Goal: Task Accomplishment & Management: Manage account settings

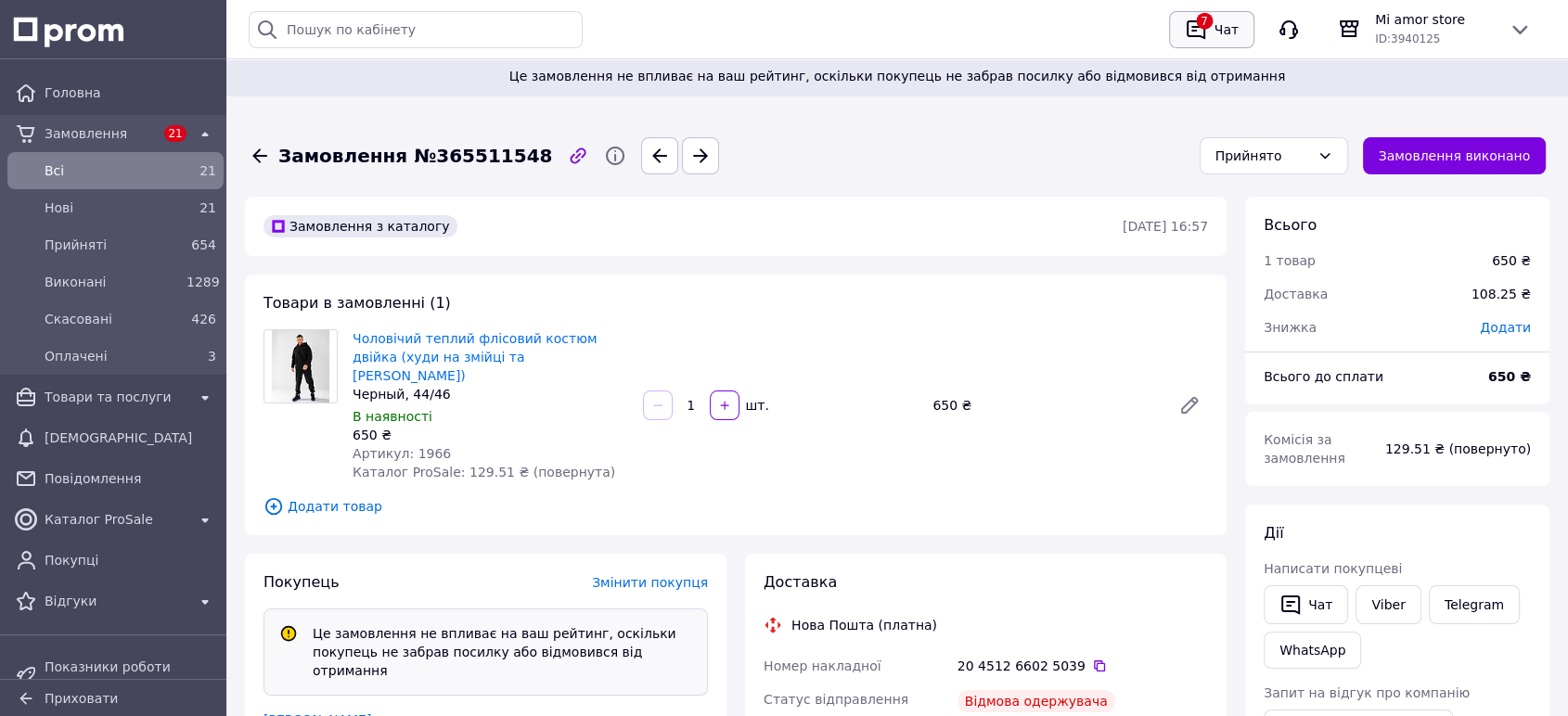
click at [1191, 25] on icon "button" at bounding box center [1195, 29] width 22 height 22
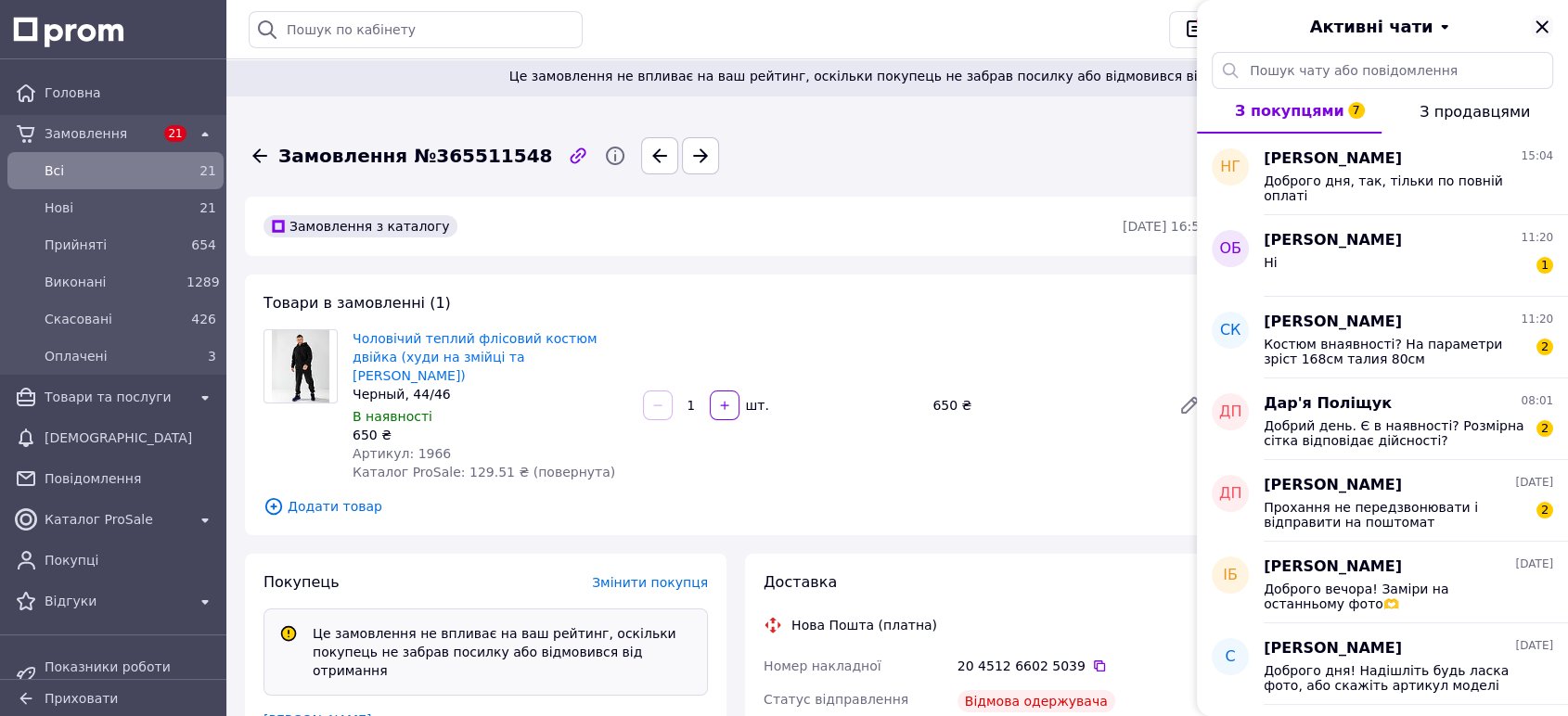
click at [1542, 19] on icon "Закрити" at bounding box center [1541, 26] width 22 height 22
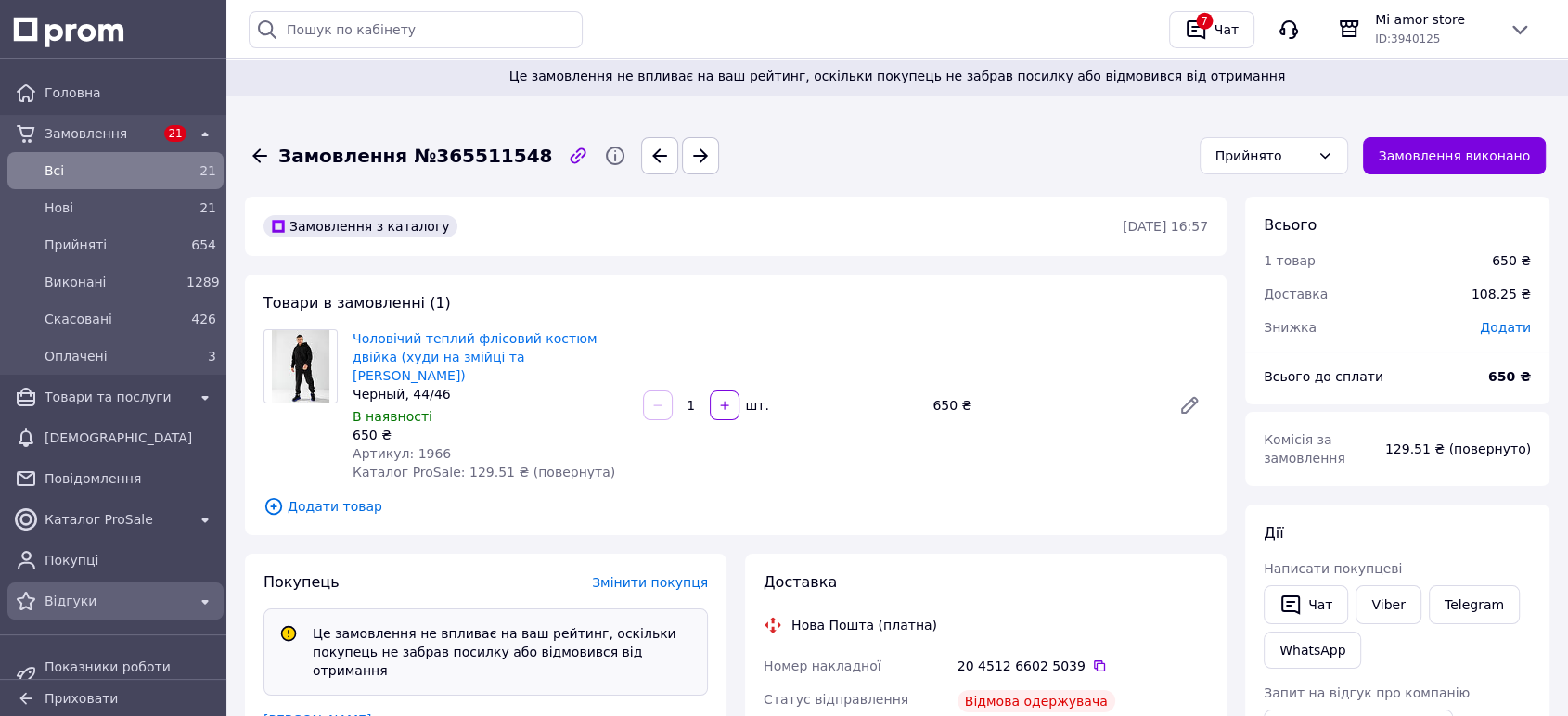
click at [60, 586] on div "Відгуки" at bounding box center [115, 601] width 209 height 30
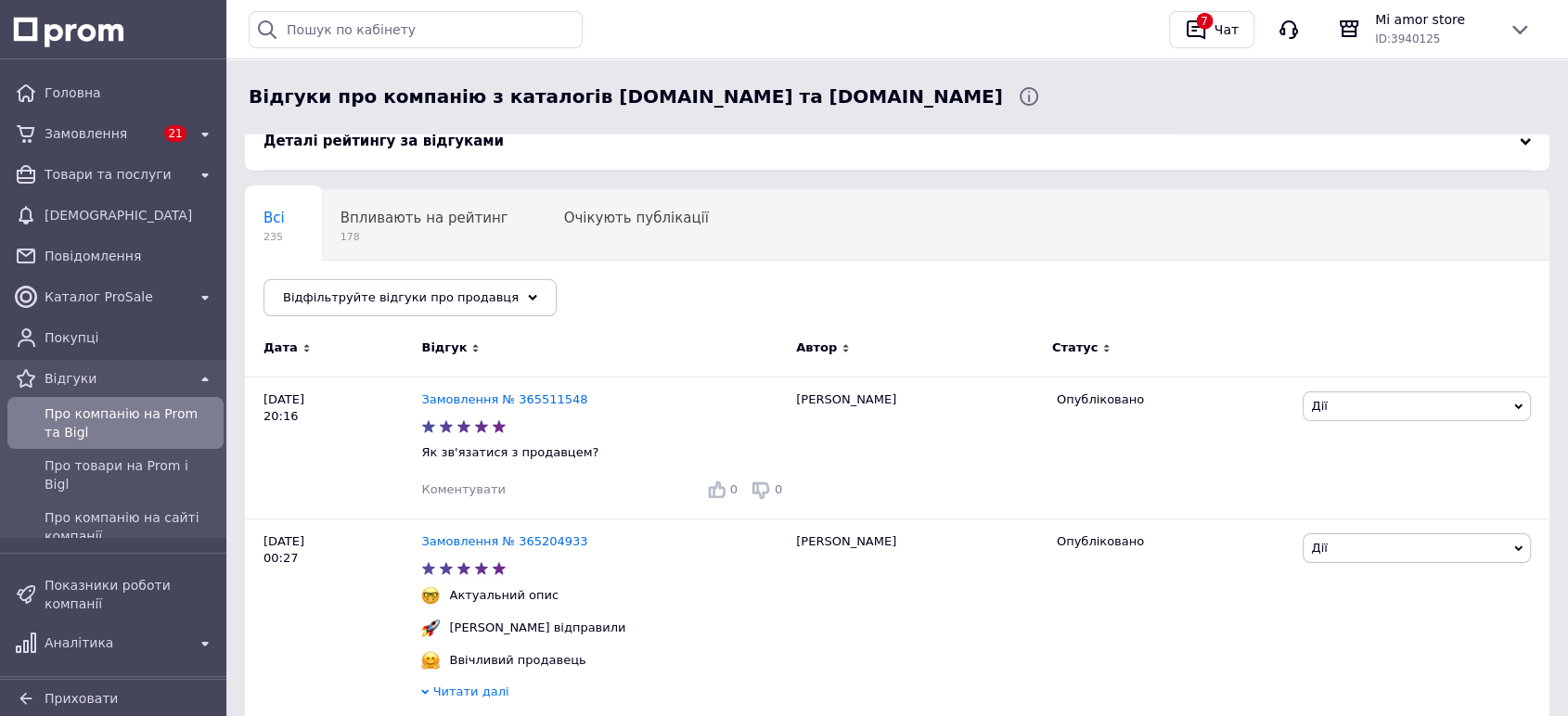
scroll to position [107, 0]
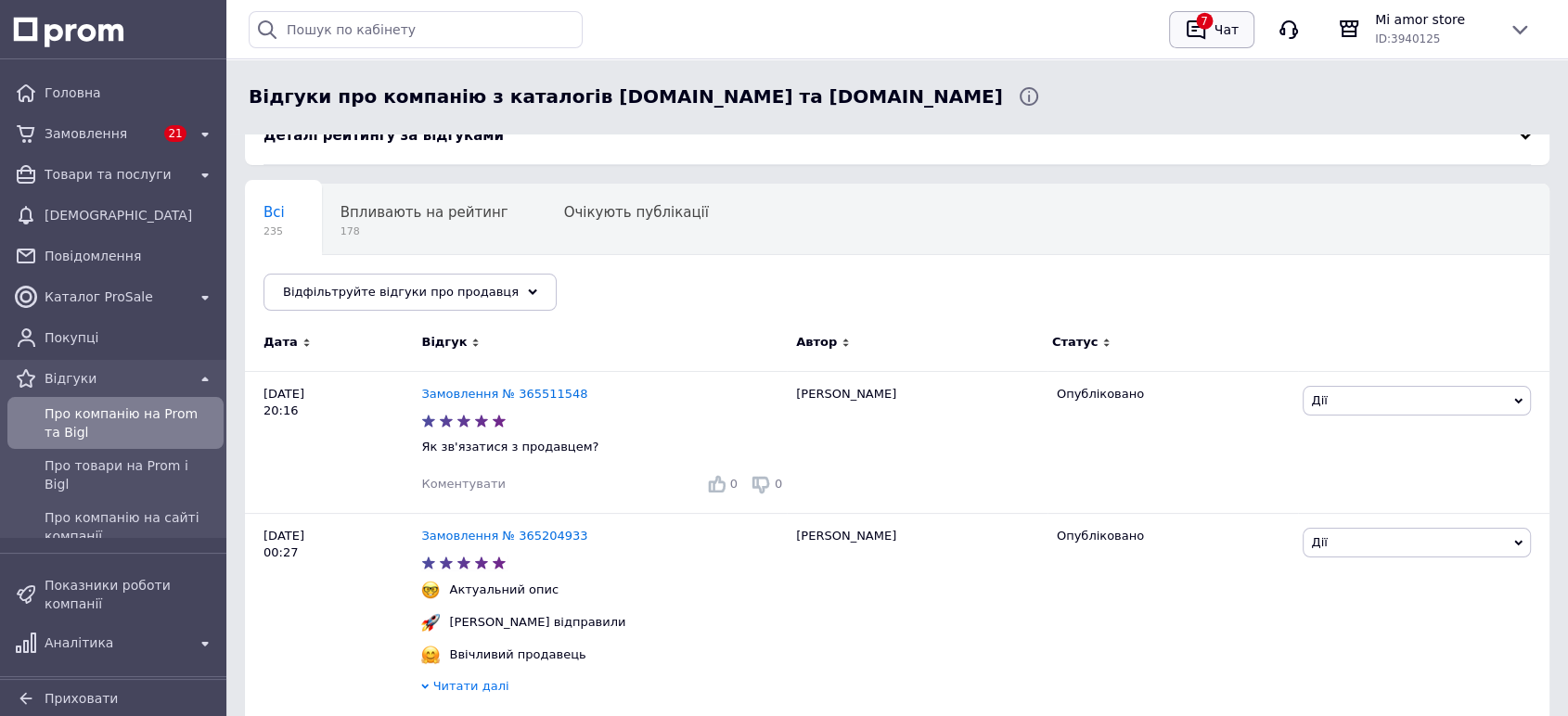
click at [1194, 14] on div "7" at bounding box center [1196, 29] width 30 height 30
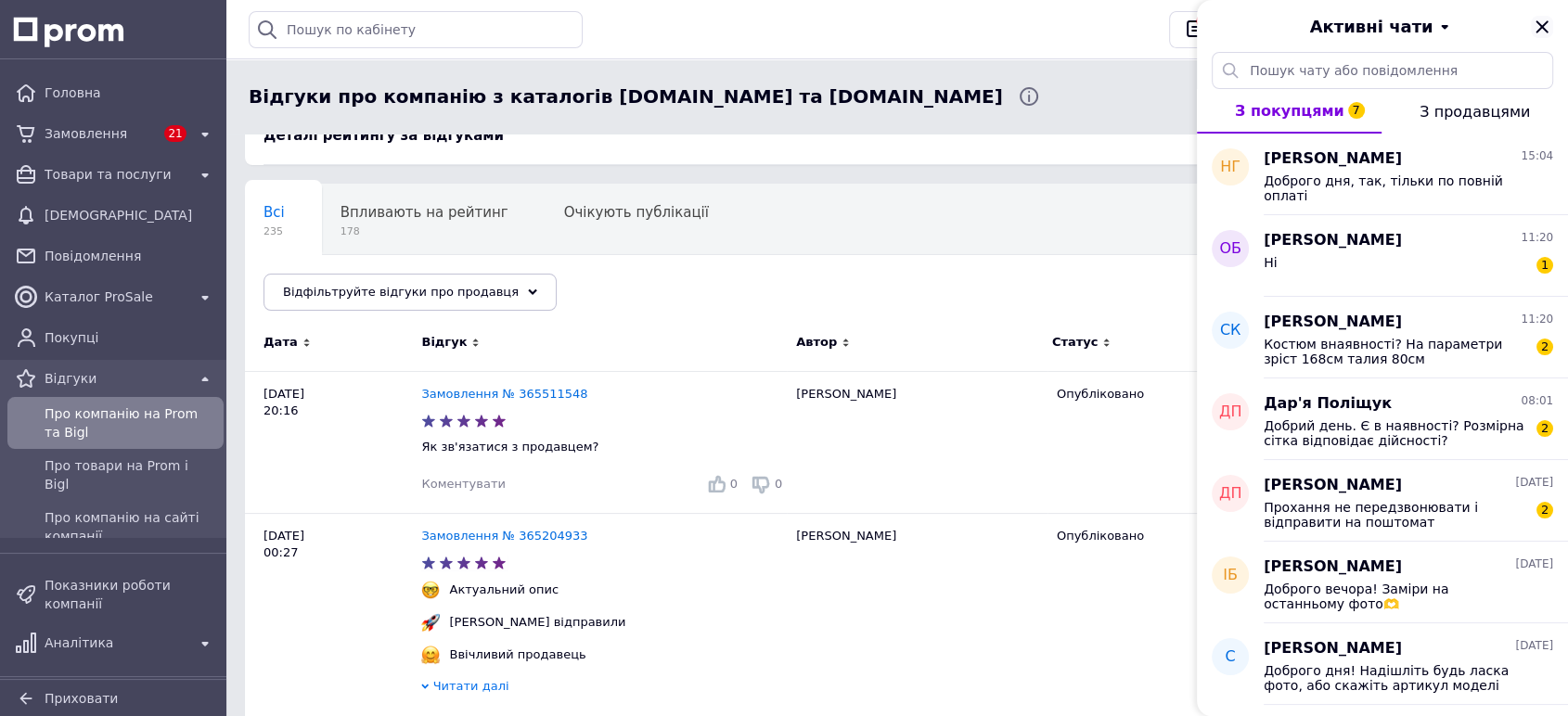
click at [1545, 29] on icon "Закрити" at bounding box center [1541, 26] width 12 height 12
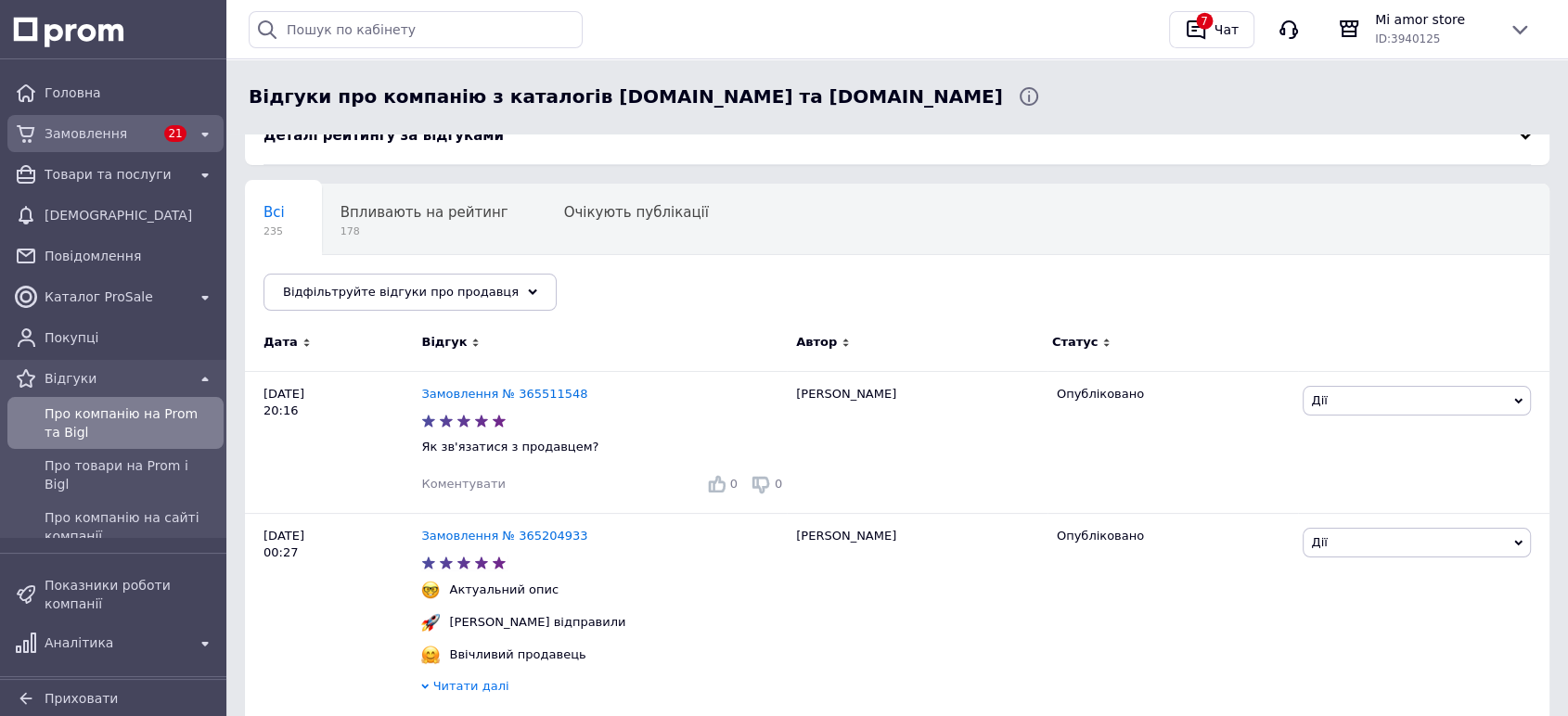
click at [45, 126] on span "Замовлення" at bounding box center [100, 133] width 112 height 18
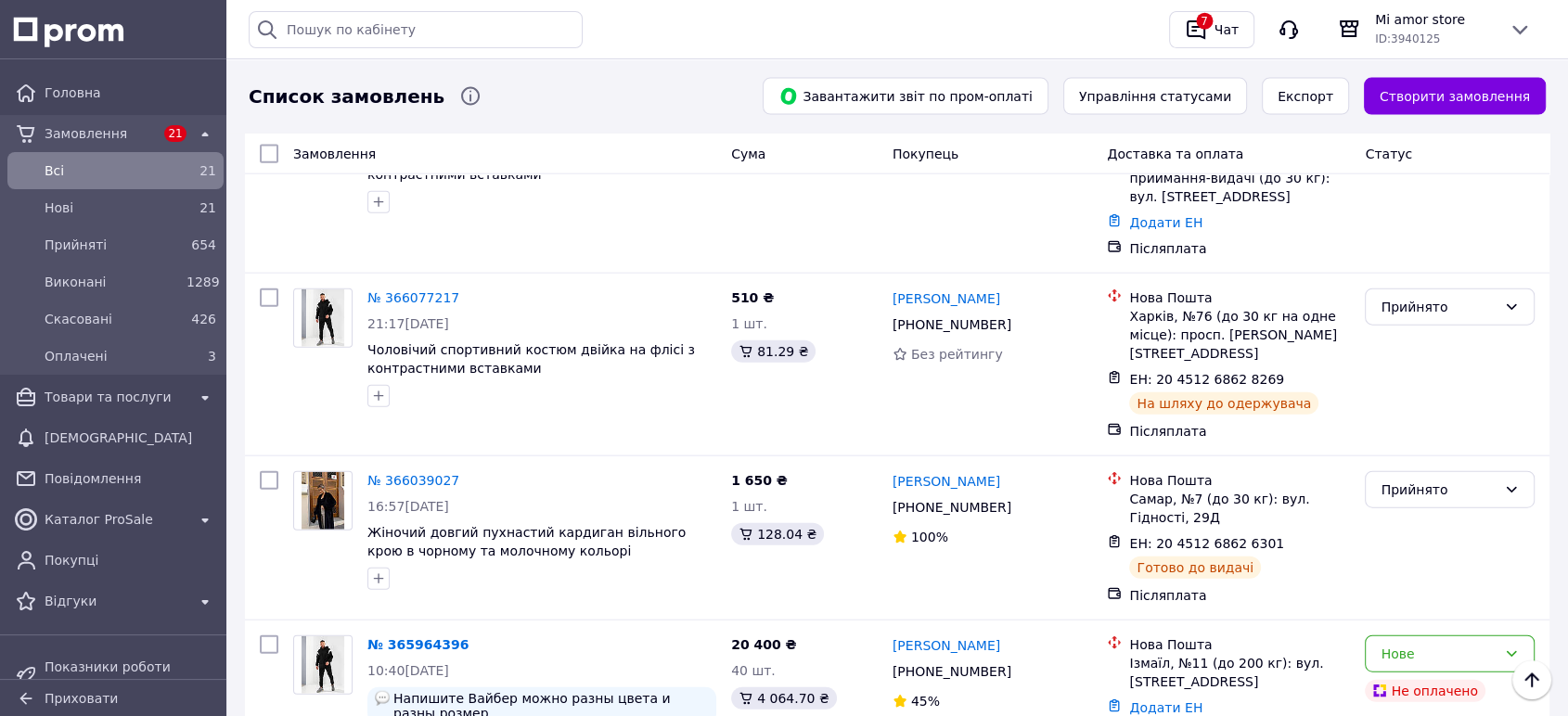
scroll to position [4303, 0]
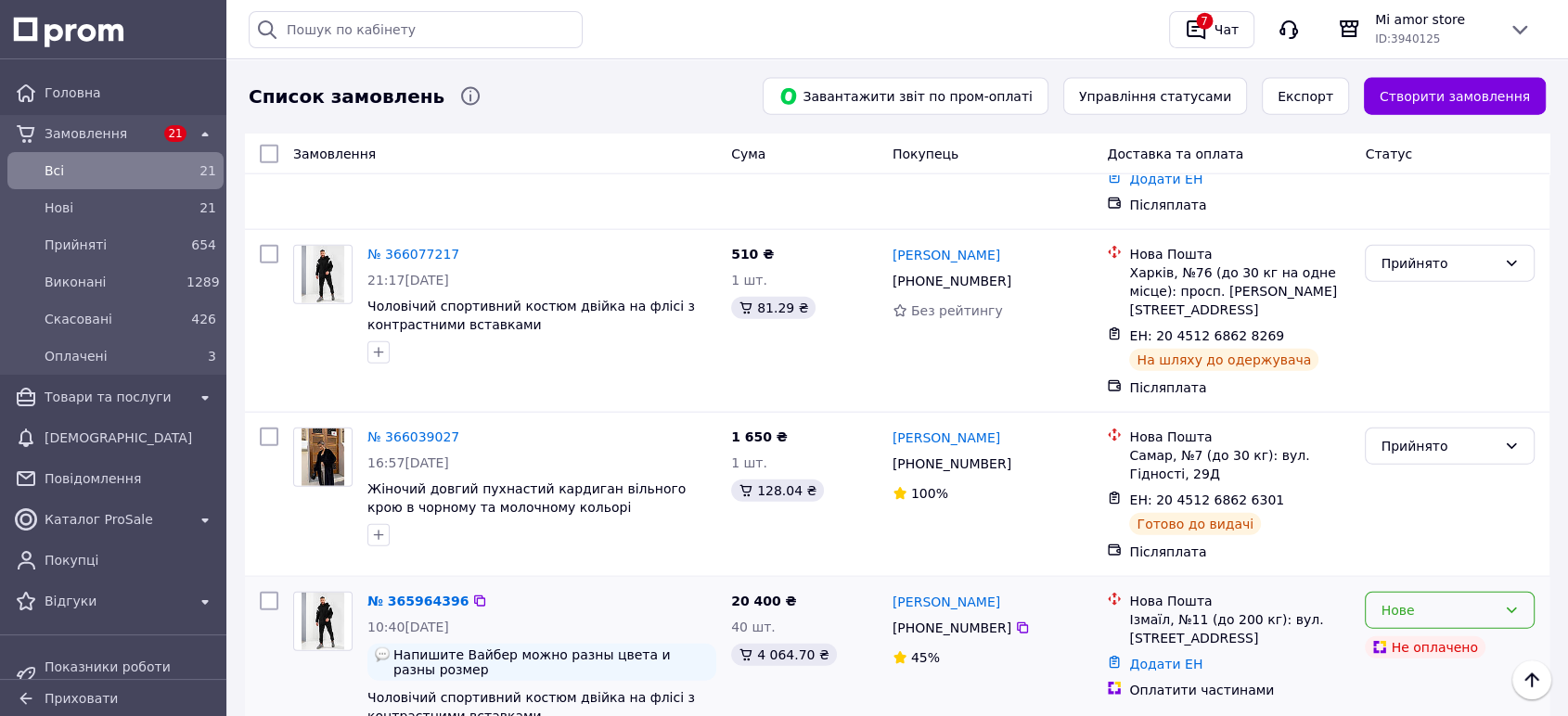
click at [1469, 600] on div "Нове" at bounding box center [1438, 609] width 116 height 20
click at [1422, 390] on li "Скасовано" at bounding box center [1450, 397] width 168 height 34
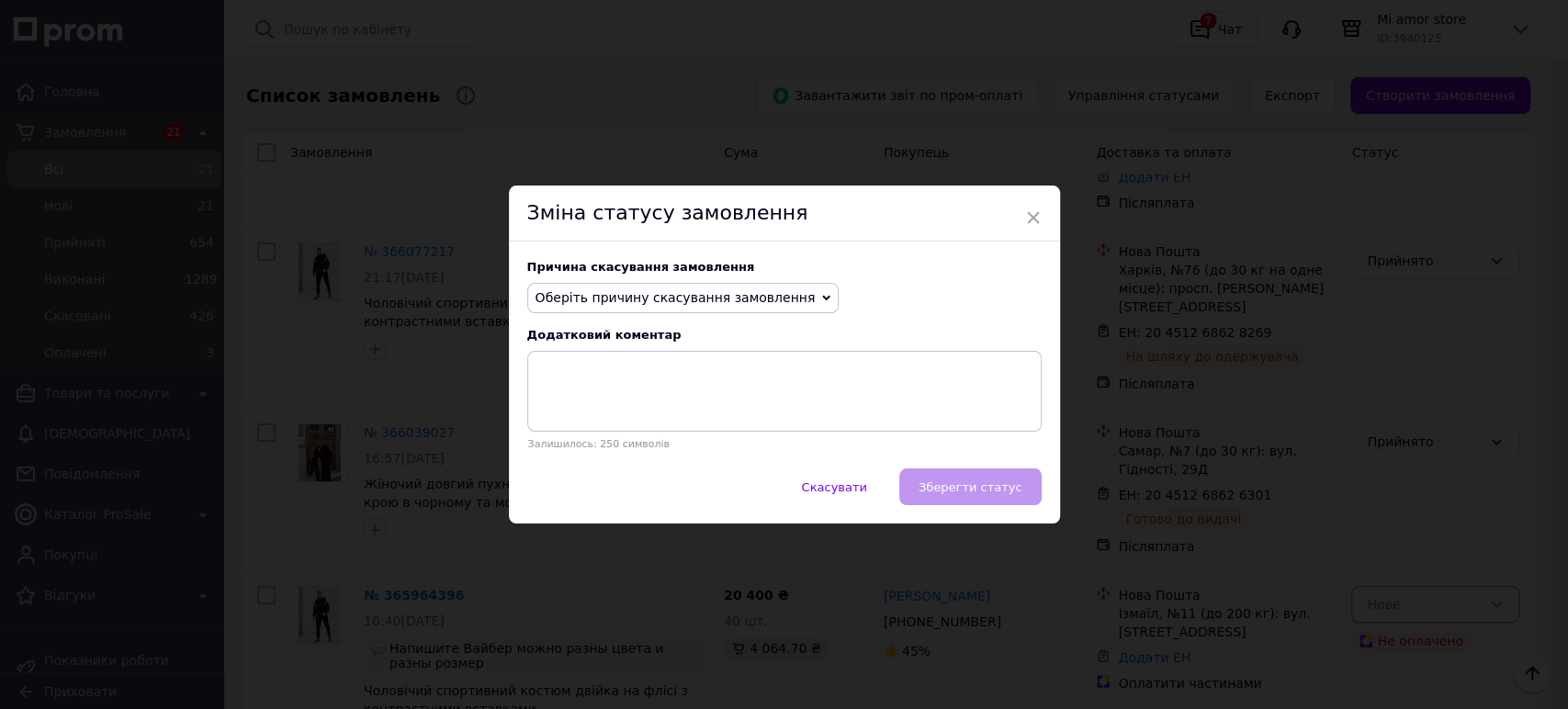
click at [704, 301] on span "Оберіть причину скасування замовлення" at bounding box center [676, 297] width 280 height 14
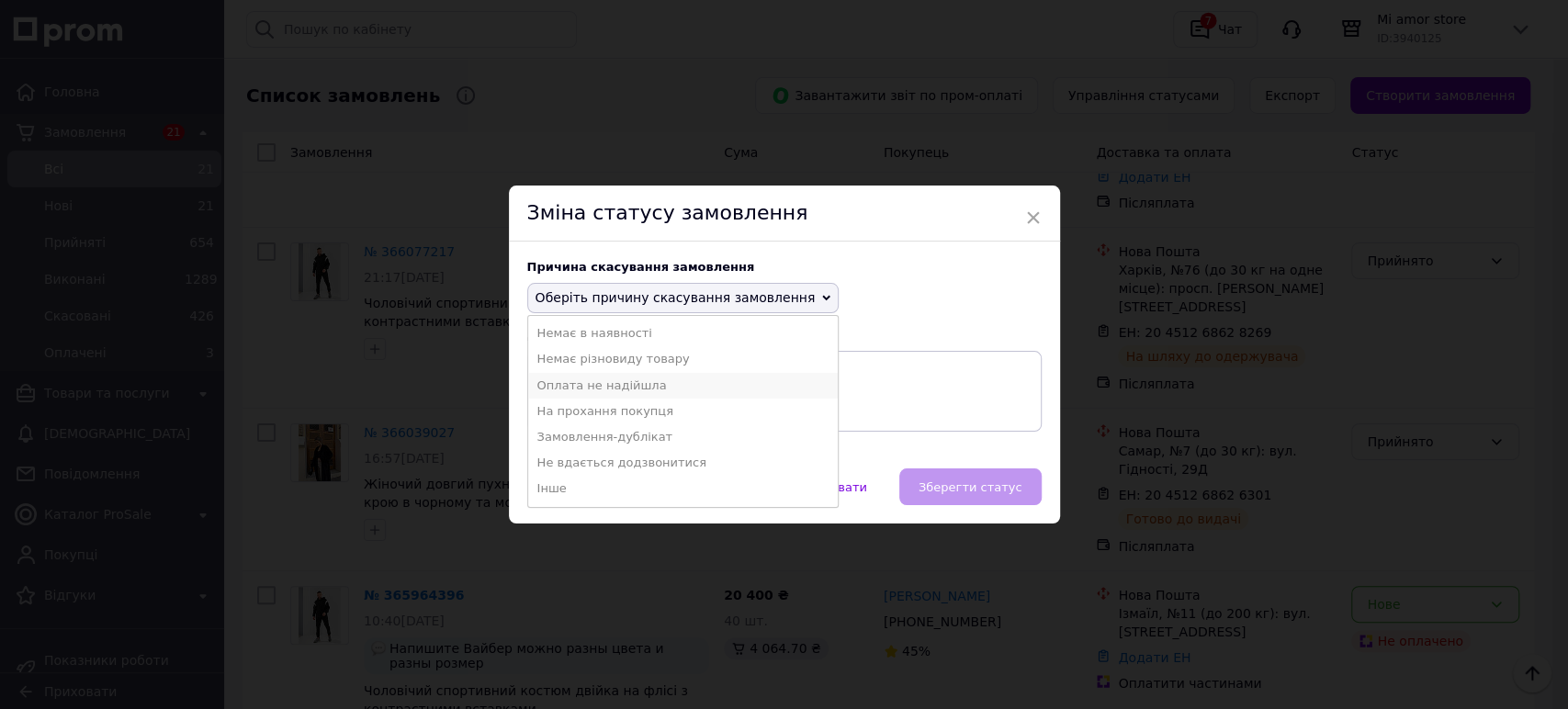
click at [659, 387] on li "Оплата не надійшла" at bounding box center [684, 385] width 310 height 26
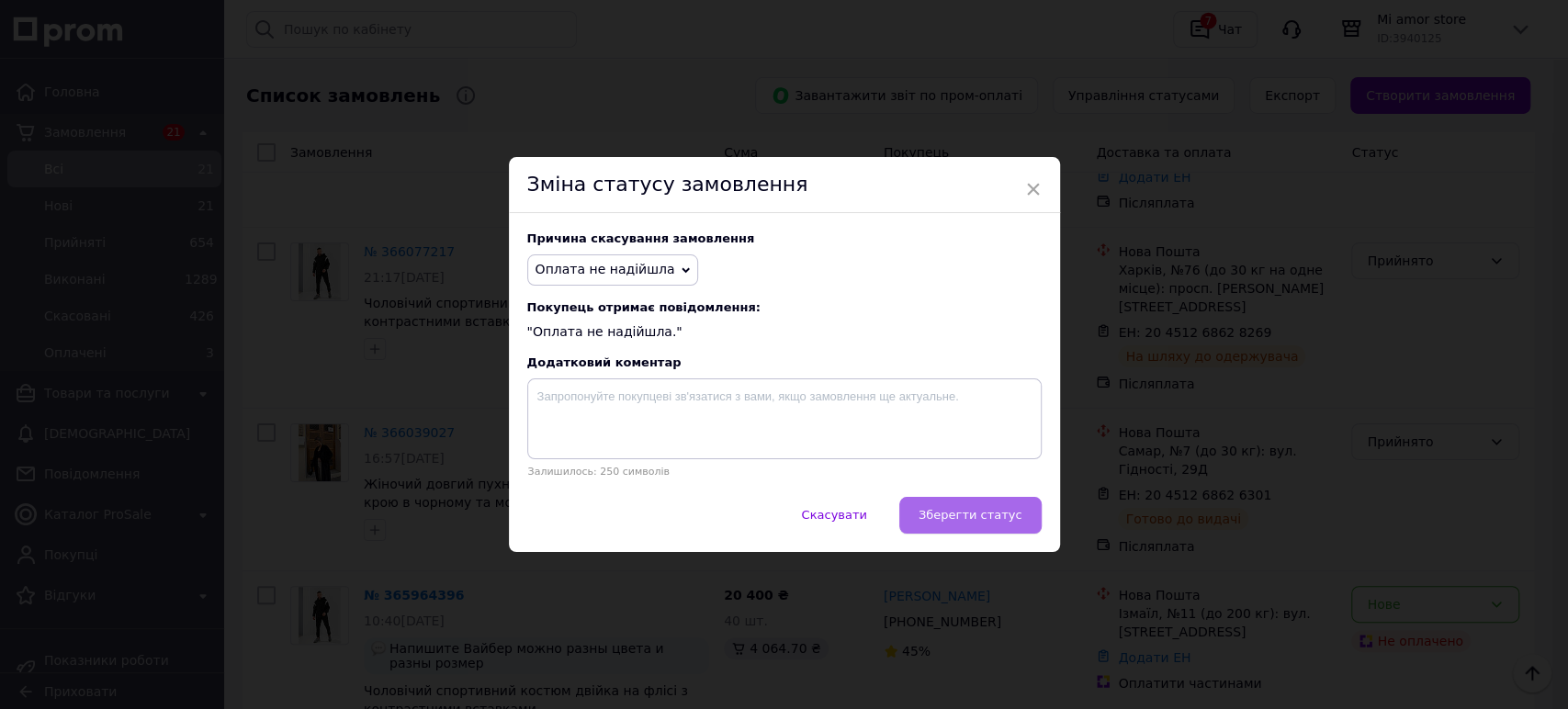
click at [995, 512] on span "Зберегти статус" at bounding box center [970, 515] width 104 height 13
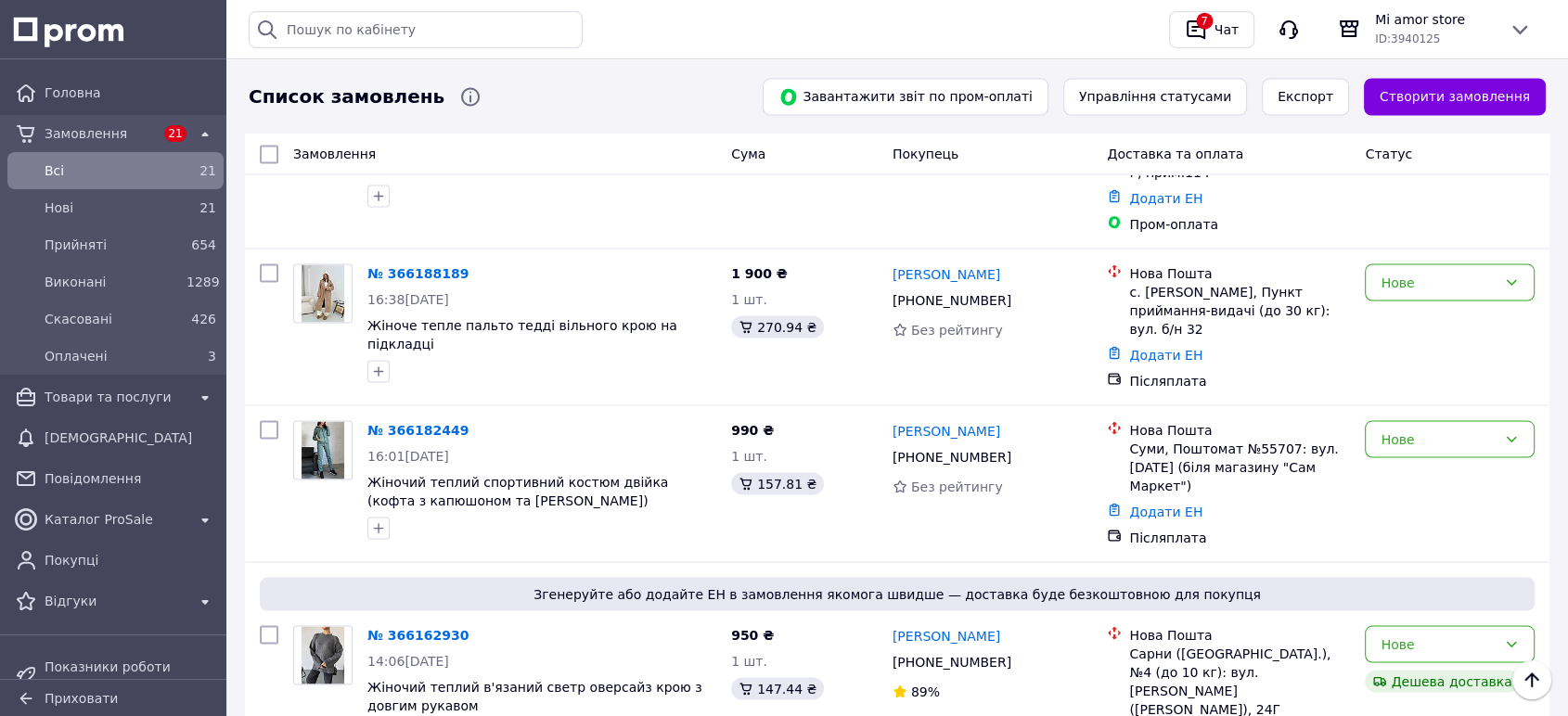
scroll to position [3331, 0]
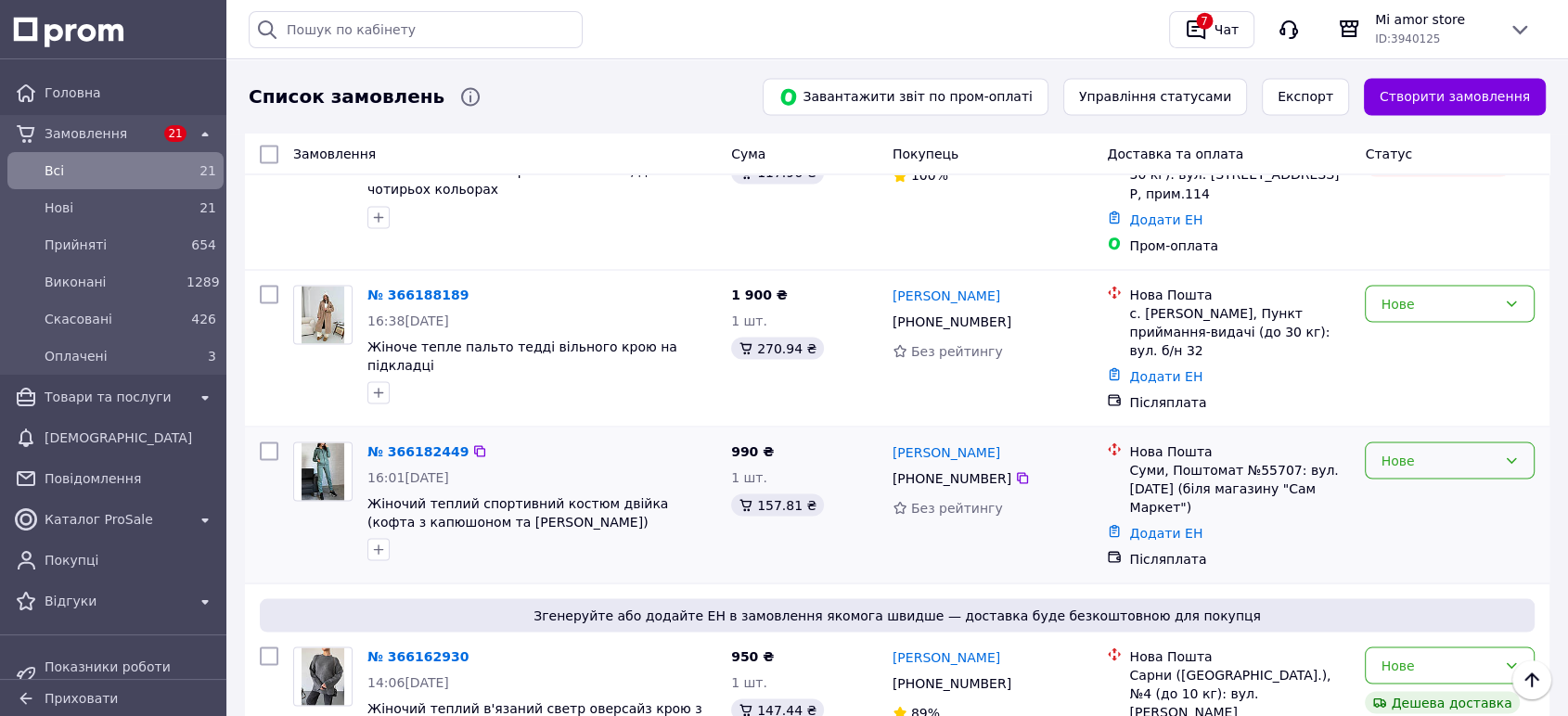
click at [1497, 441] on div "Нове" at bounding box center [1450, 459] width 170 height 37
click at [1423, 313] on li "Скасовано" at bounding box center [1450, 321] width 168 height 34
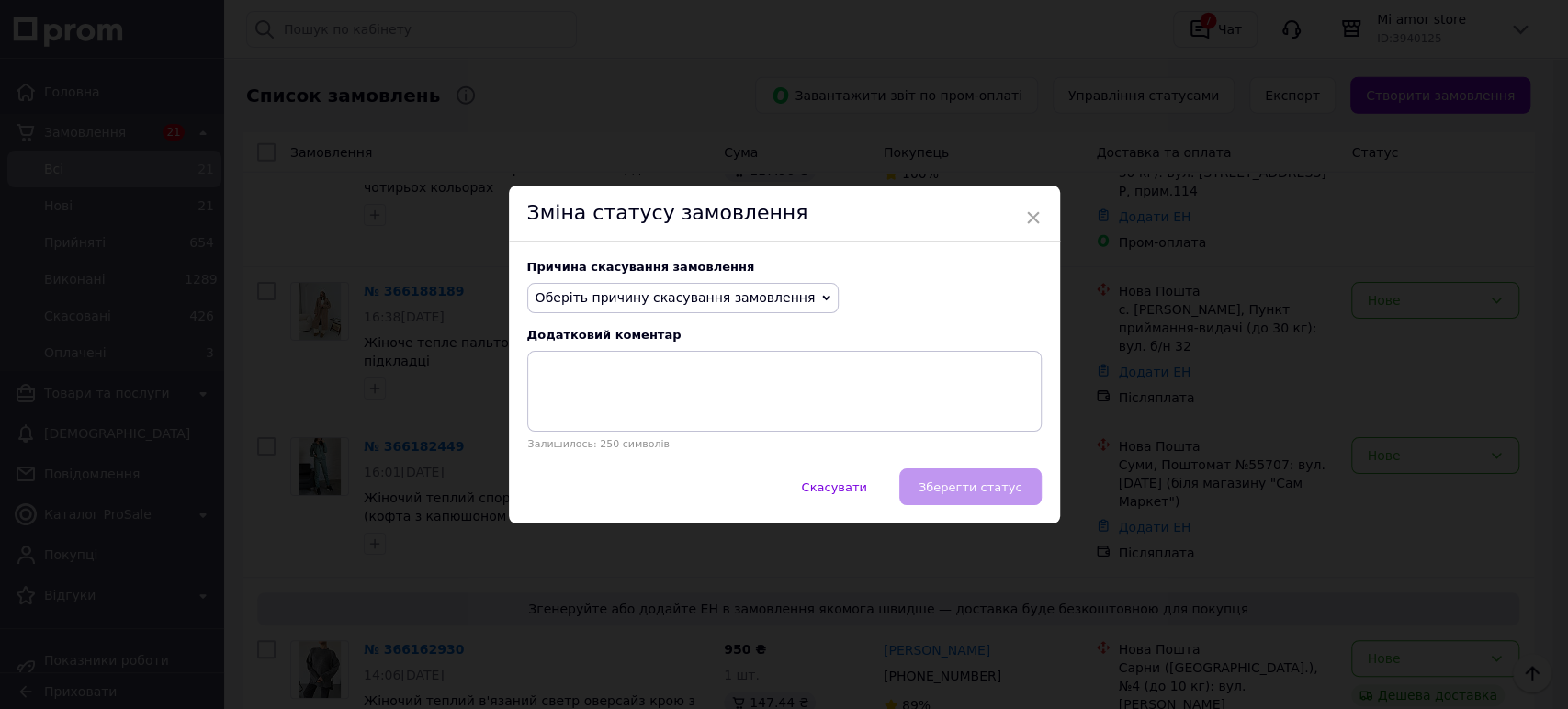
click at [681, 299] on span "Оберіть причину скасування замовлення" at bounding box center [676, 297] width 280 height 14
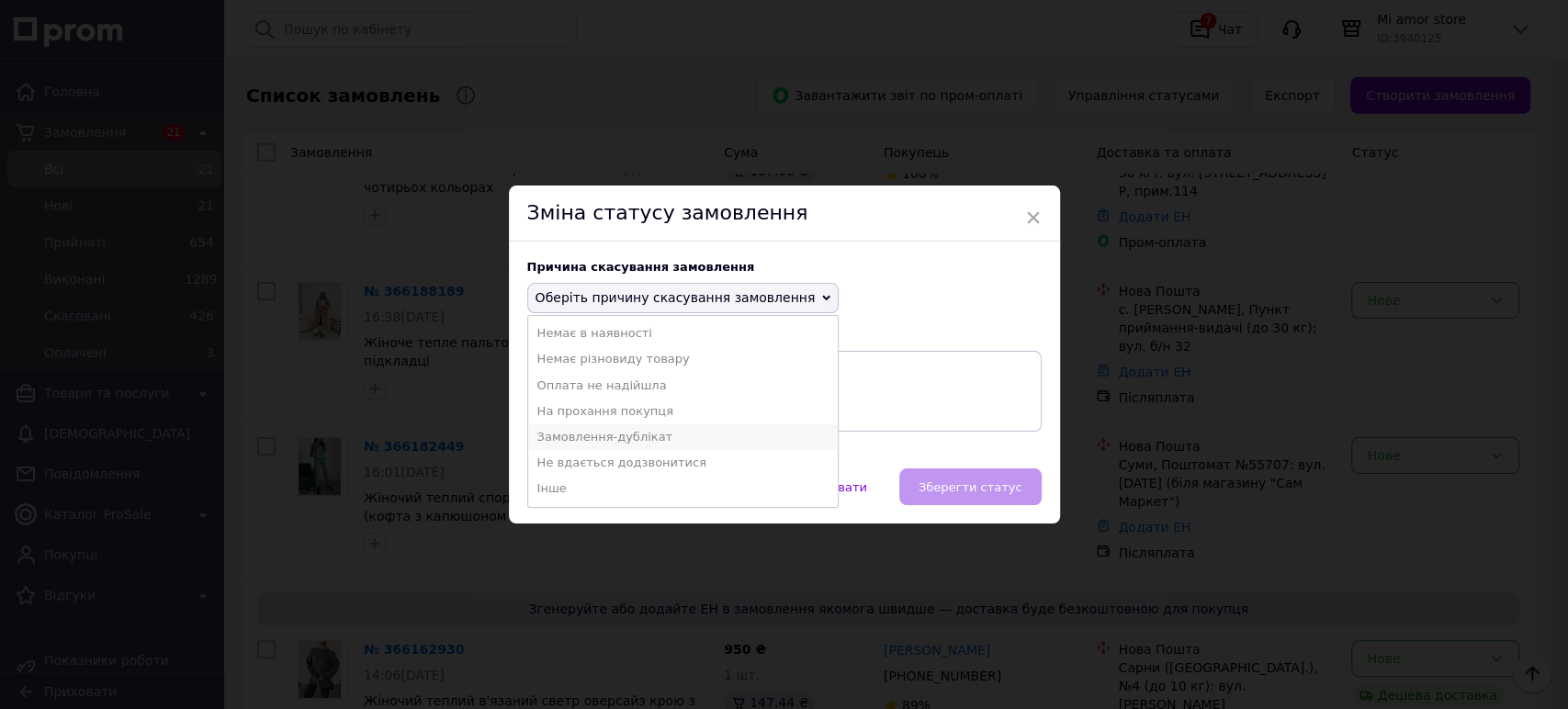
click at [646, 441] on li "Замовлення-дублікат" at bounding box center [684, 437] width 310 height 26
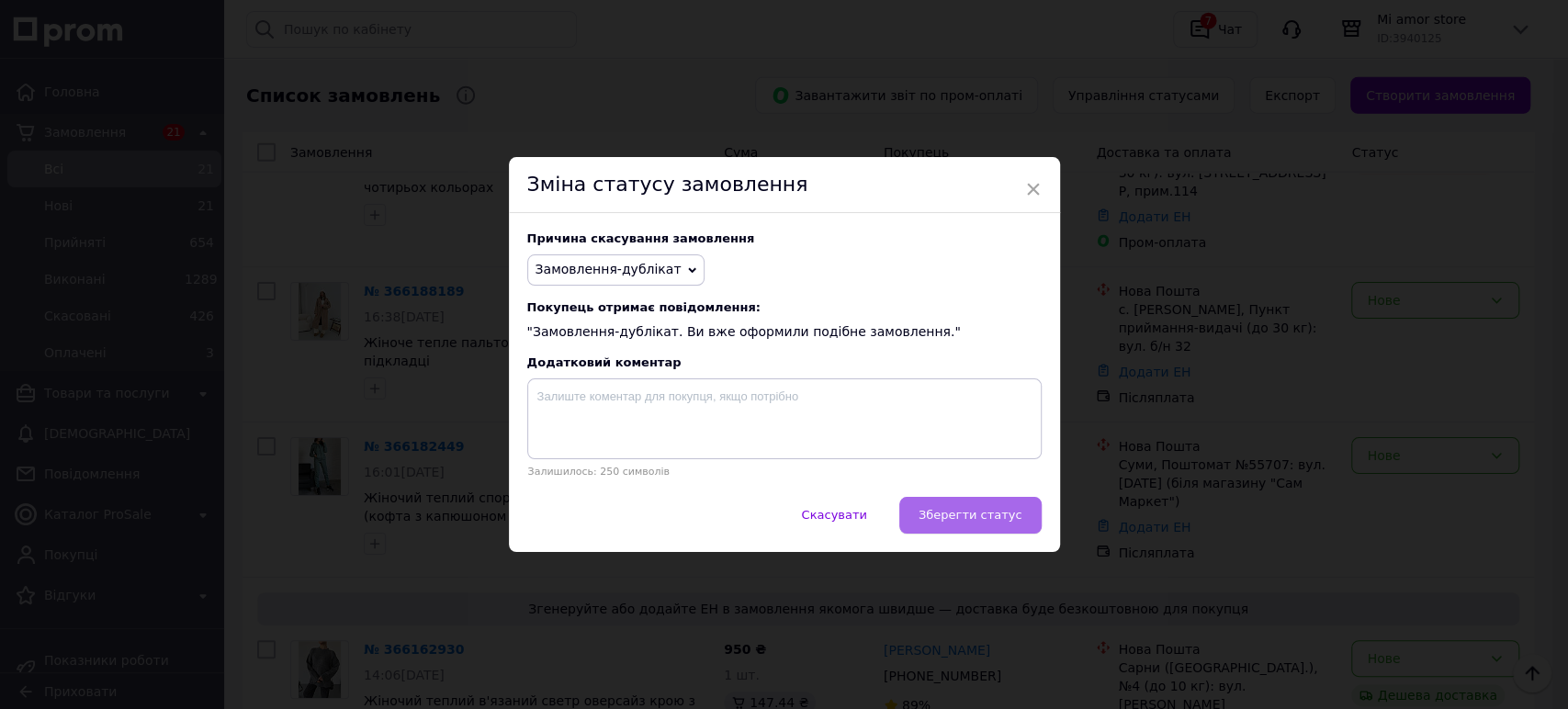
click at [994, 517] on span "Зберегти статус" at bounding box center [970, 515] width 104 height 13
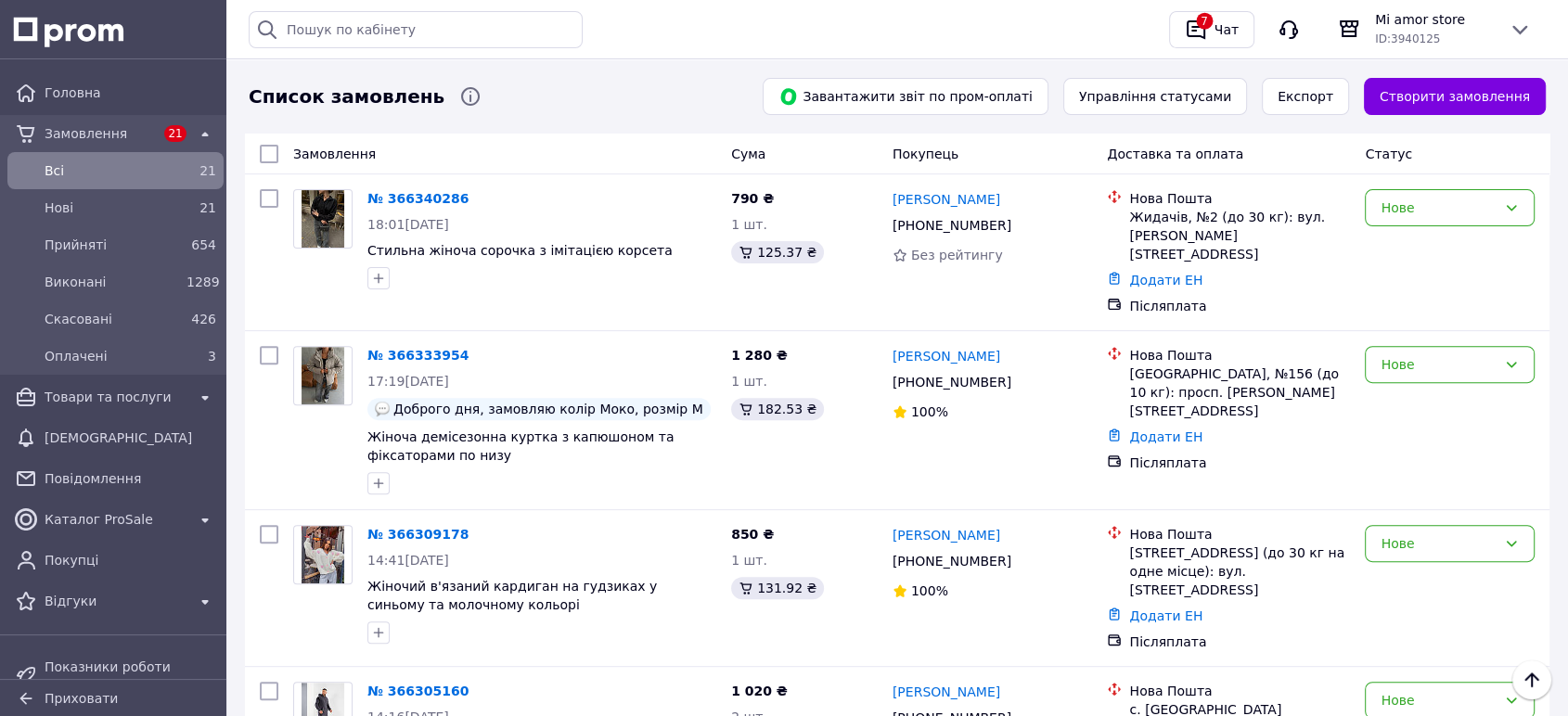
scroll to position [646, 0]
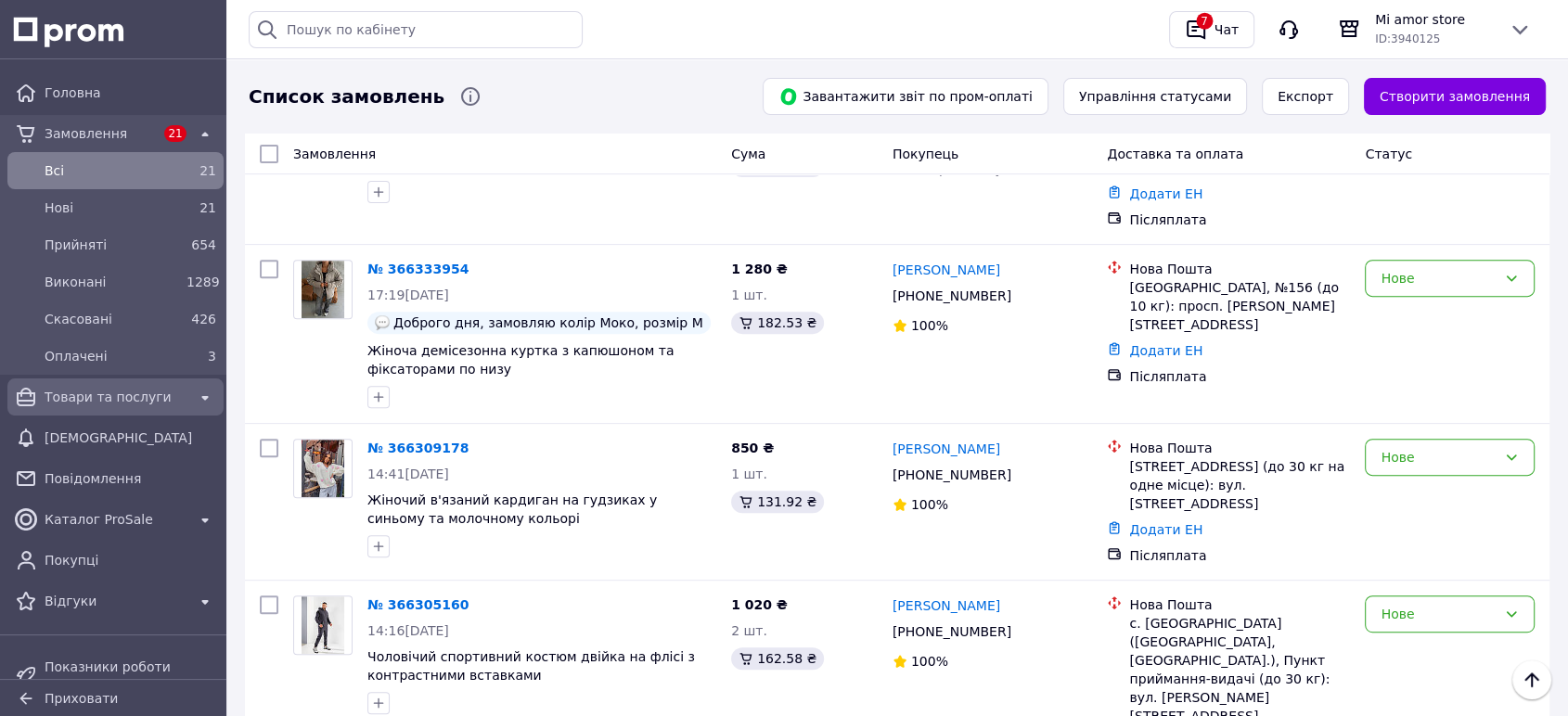
click at [72, 394] on span "Товари та послуги" at bounding box center [115, 396] width 142 height 18
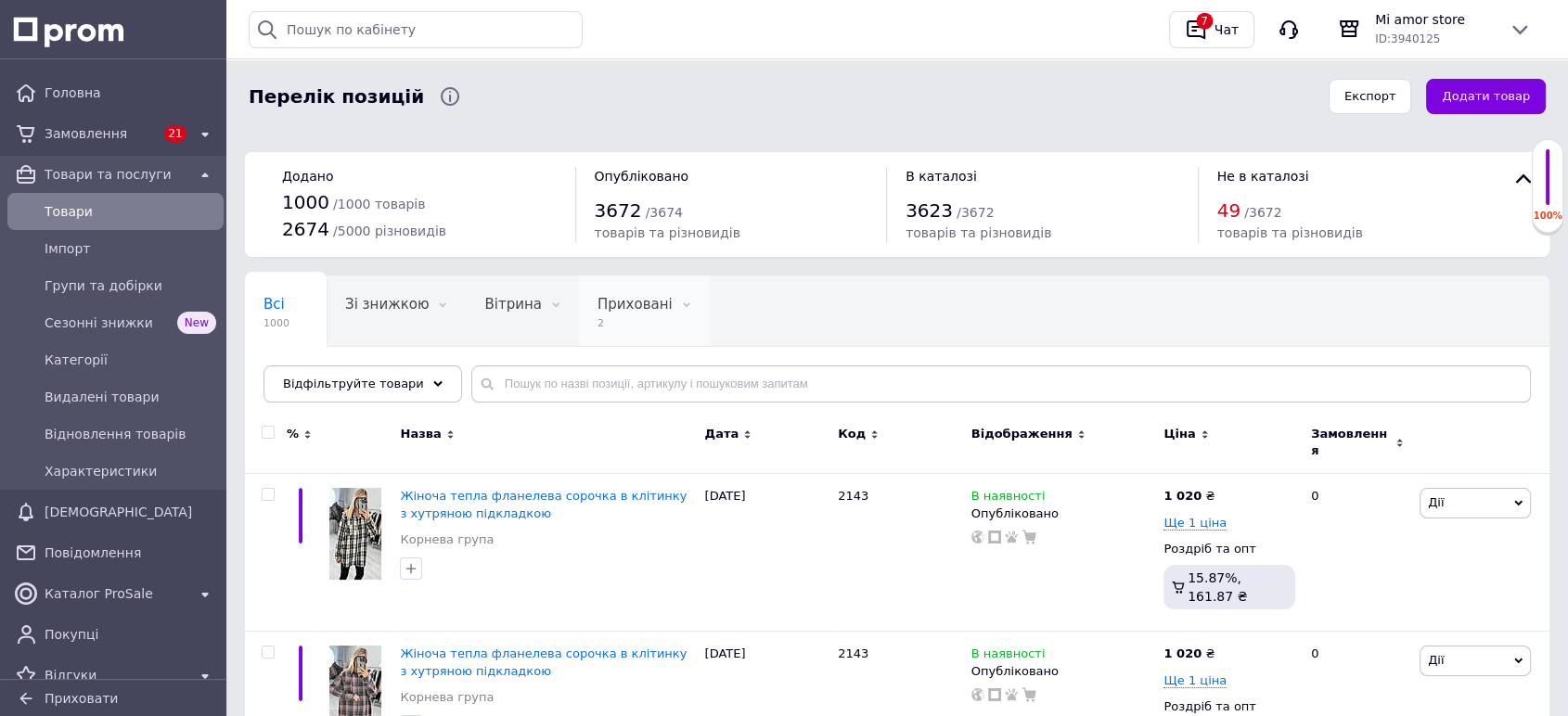
click at [598, 311] on span "Приховані" at bounding box center [635, 304] width 75 height 16
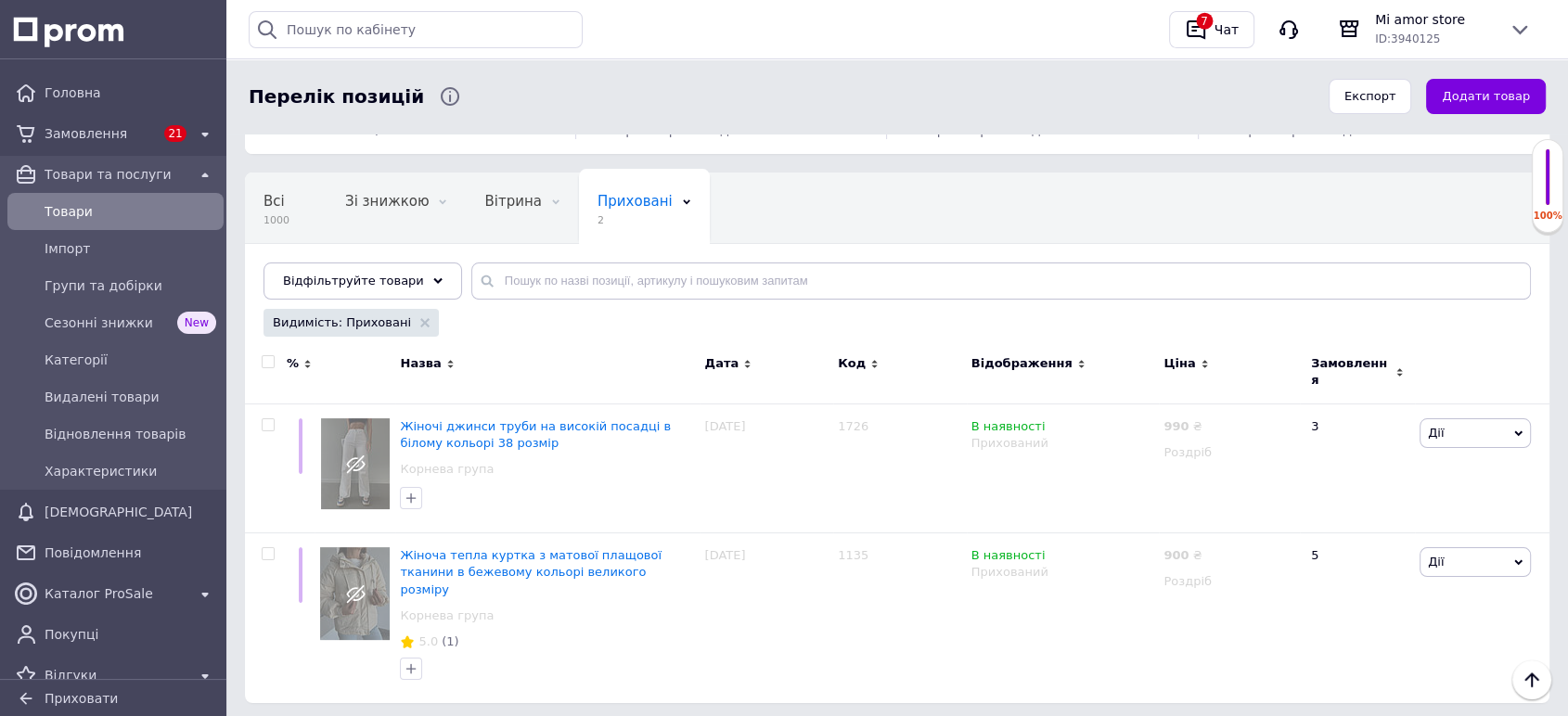
scroll to position [117, 0]
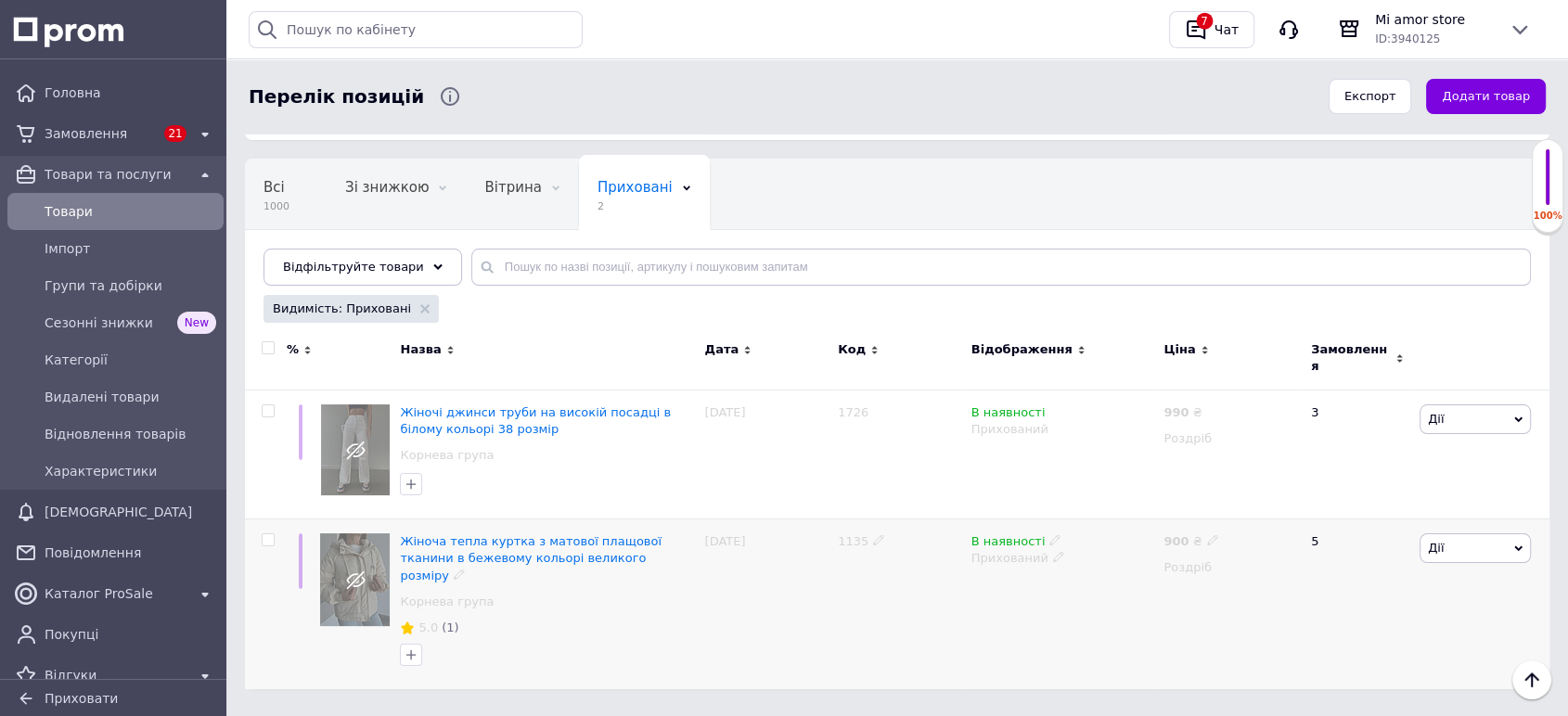
click at [1053, 551] on icon at bounding box center [1058, 556] width 12 height 12
click at [1053, 581] on li "Опубліковано" at bounding box center [1059, 594] width 190 height 26
click at [1053, 422] on icon at bounding box center [1058, 428] width 12 height 12
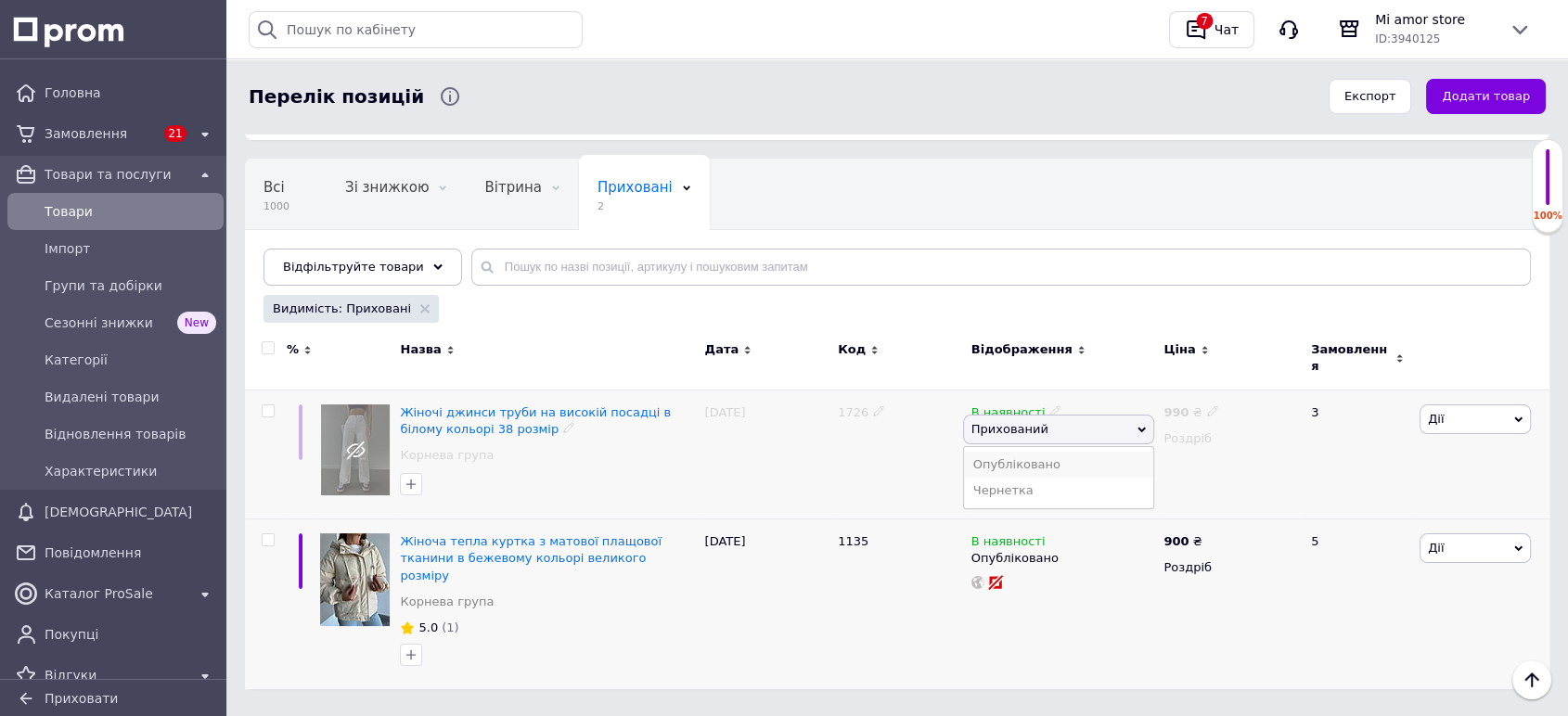
click at [1049, 452] on li "Опубліковано" at bounding box center [1059, 464] width 190 height 26
